Goal: Find specific page/section: Find specific page/section

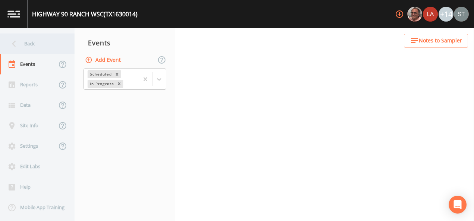
click at [29, 47] on div "Back" at bounding box center [33, 44] width 67 height 20
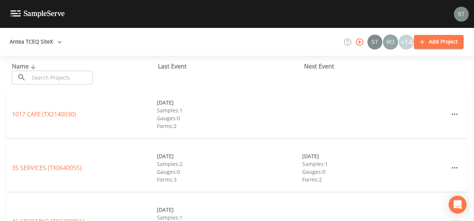
click at [43, 75] on input "text" at bounding box center [61, 78] width 64 height 14
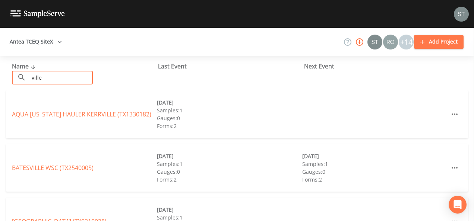
type input "ville dalsace"
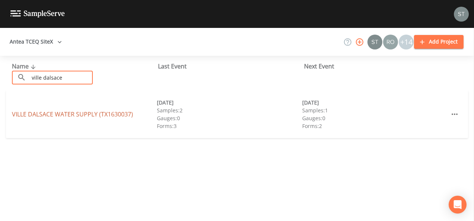
click at [55, 115] on link "VILLE DALSACE WATER SUPPLY (TX1630037)" at bounding box center [72, 114] width 121 height 8
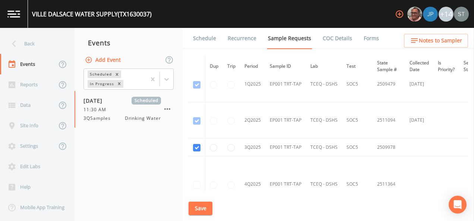
scroll to position [596, 0]
